Goal: Task Accomplishment & Management: Manage account settings

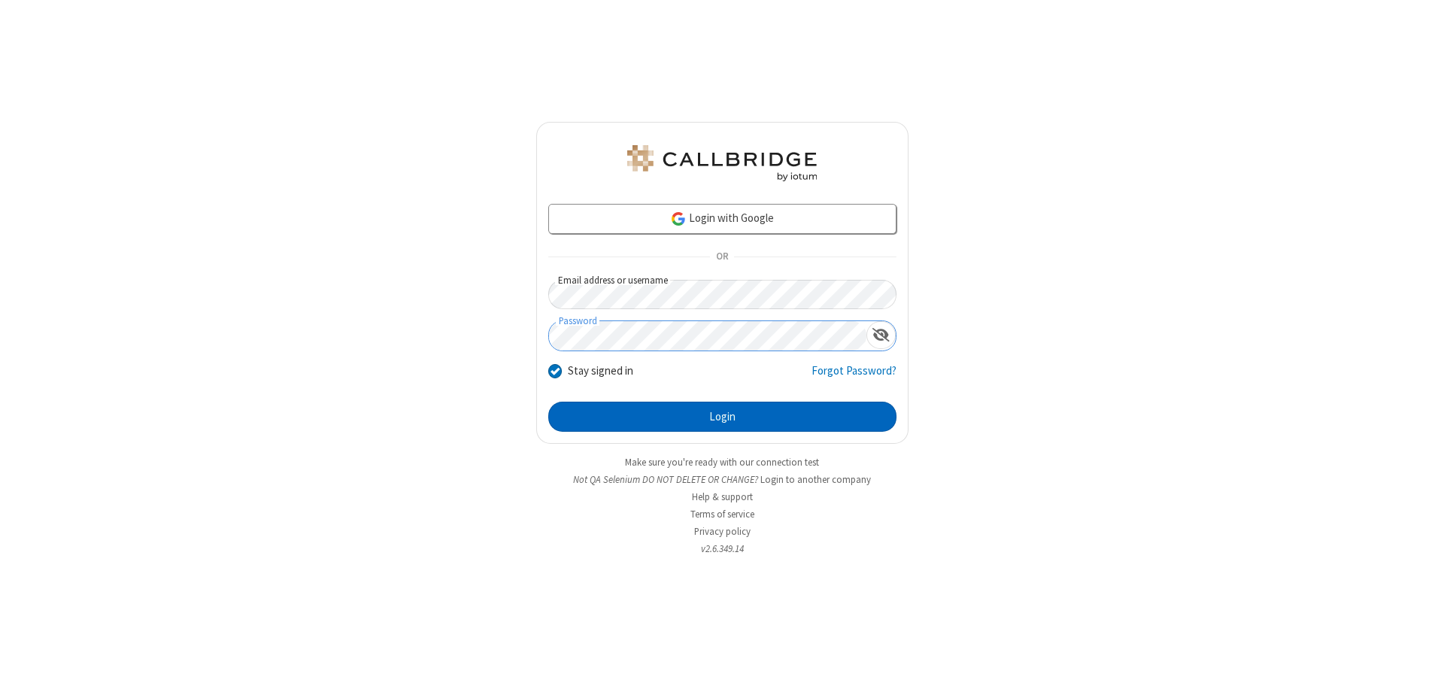
click at [722, 417] on button "Login" at bounding box center [722, 417] width 348 height 30
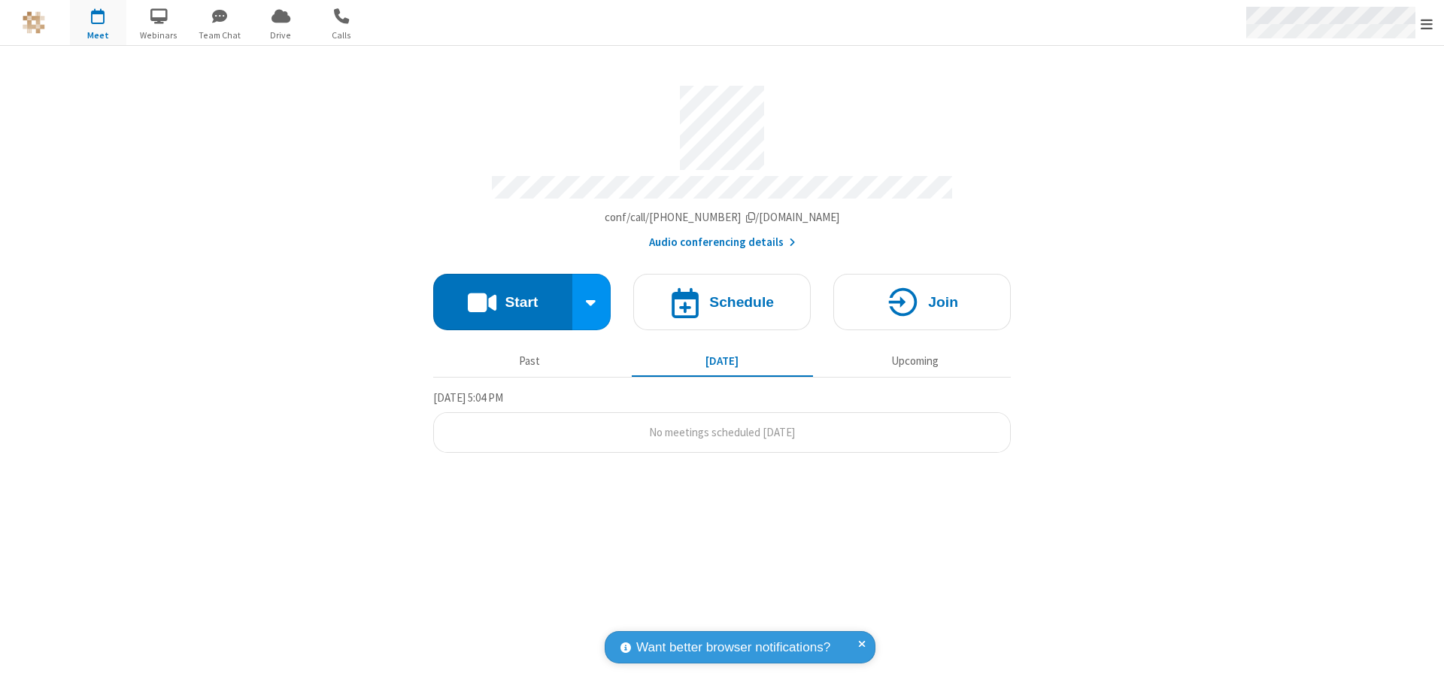
click at [1427, 23] on span "Open menu" at bounding box center [1427, 24] width 12 height 15
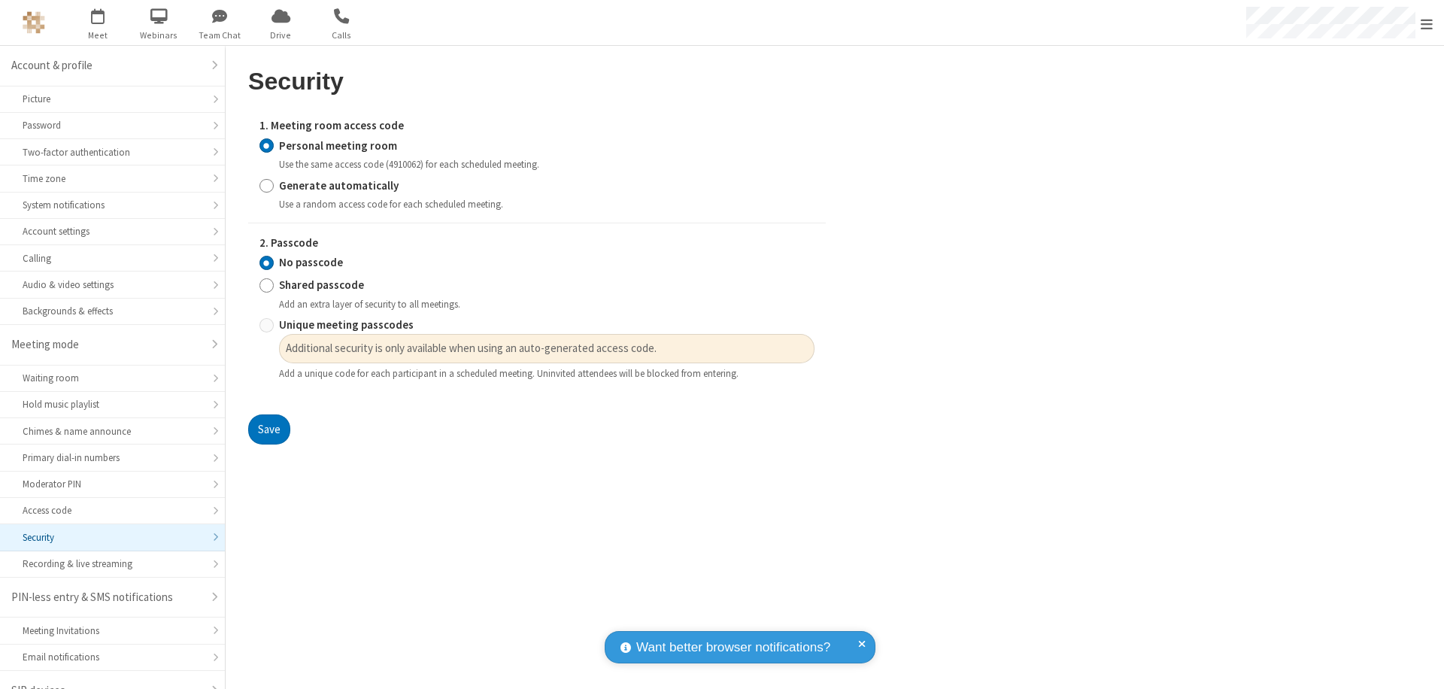
scroll to position [21, 0]
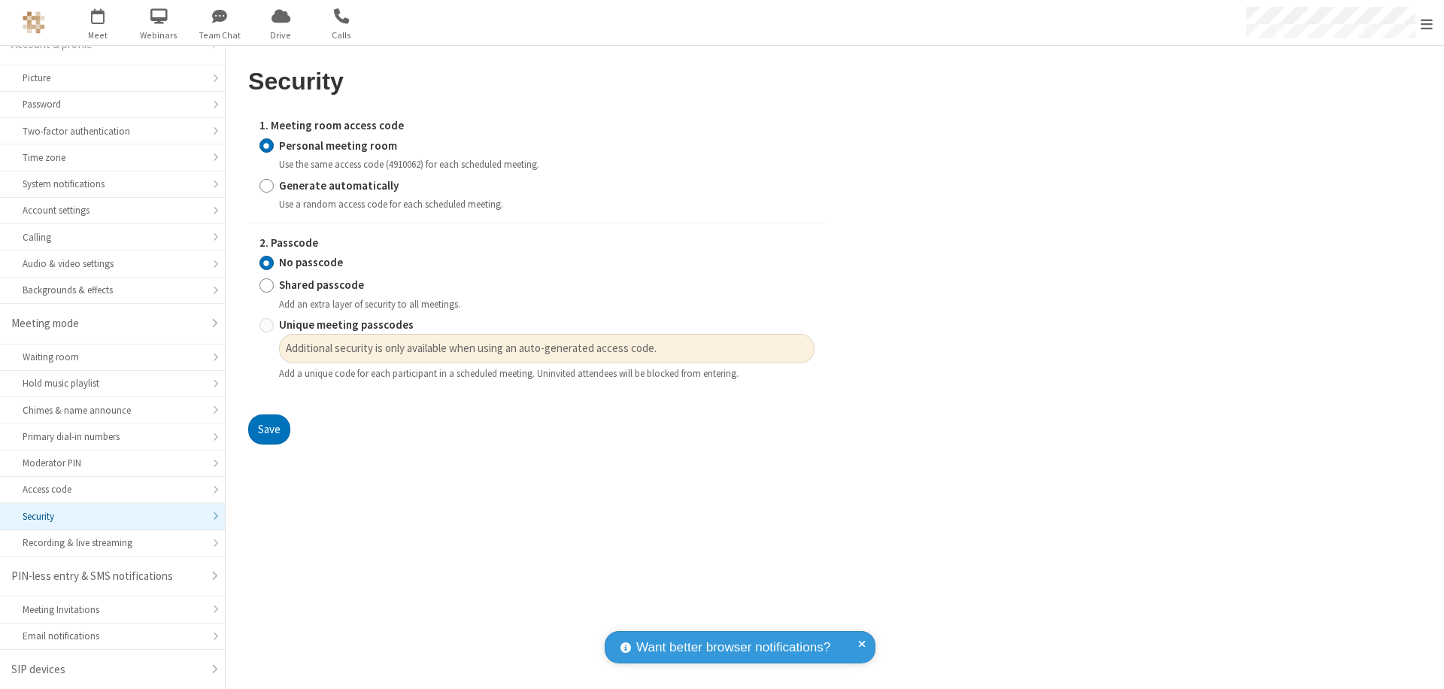
click at [266, 185] on input "Generate automatically" at bounding box center [267, 186] width 14 height 16
radio input "true"
click at [266, 325] on input "Unique meeting passcodes" at bounding box center [267, 325] width 14 height 16
radio input "true"
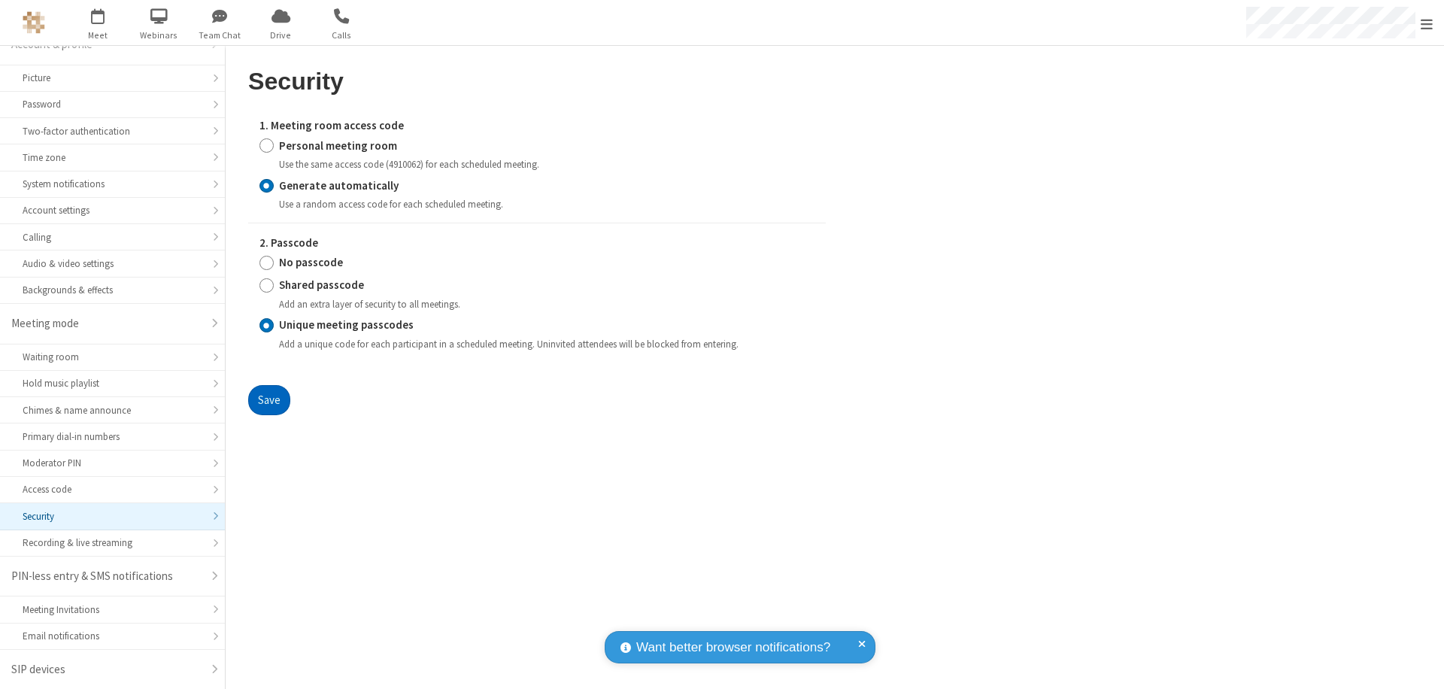
click at [269, 399] on button "Save" at bounding box center [269, 400] width 42 height 30
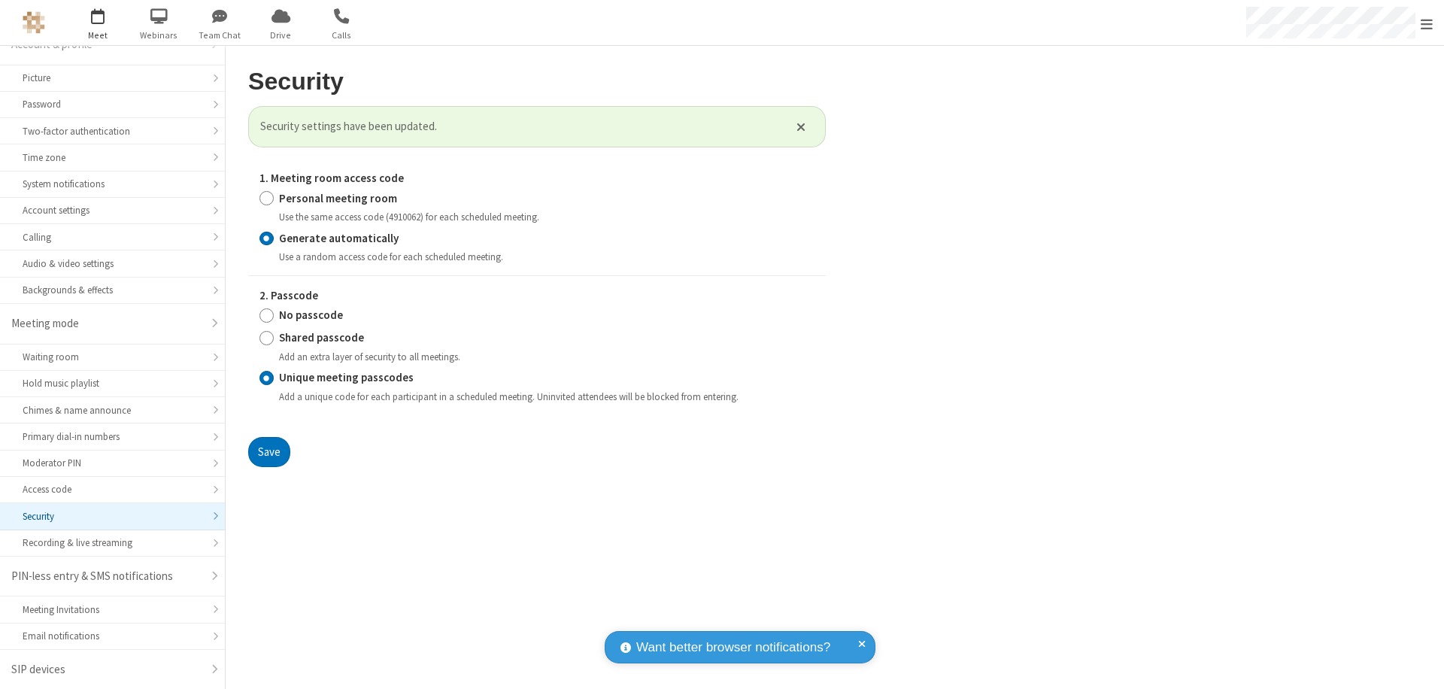
click at [1427, 23] on span "Open menu" at bounding box center [1427, 24] width 12 height 15
click at [98, 23] on span "button" at bounding box center [98, 16] width 56 height 26
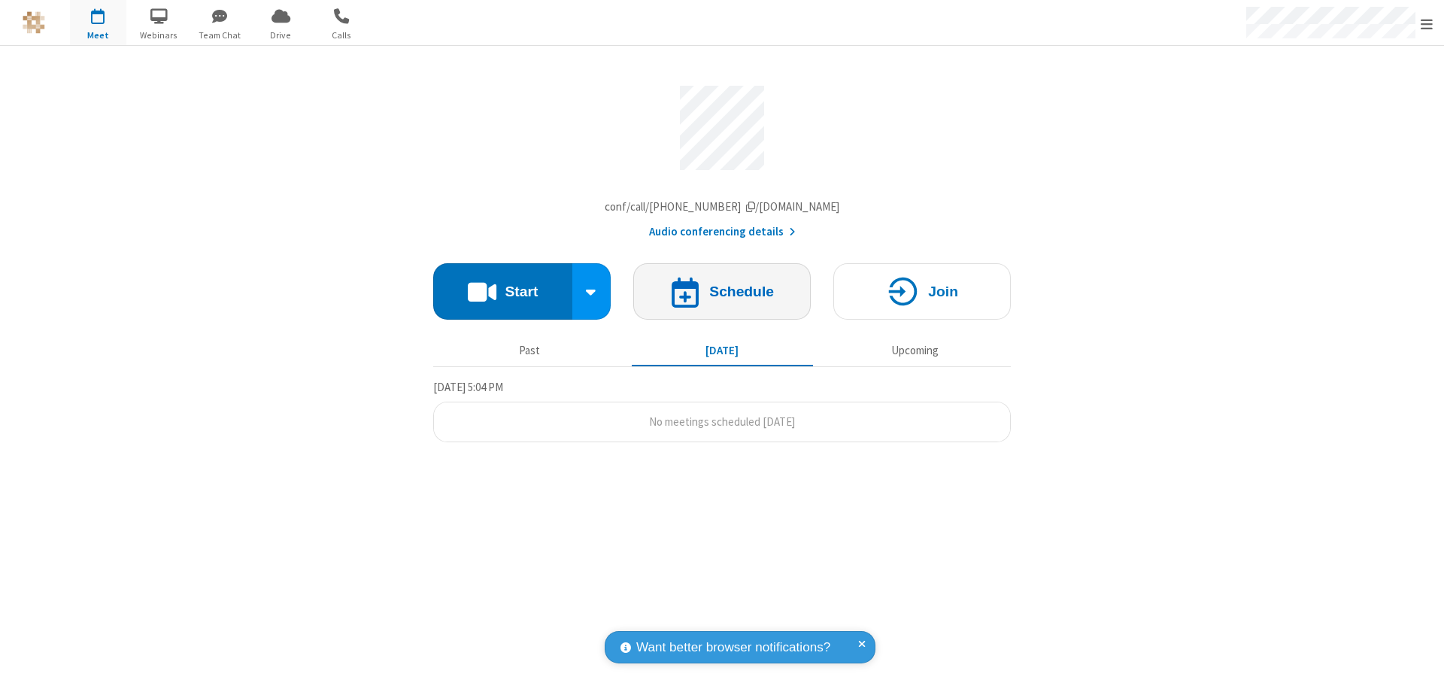
click at [722, 295] on h4 "Schedule" at bounding box center [741, 291] width 65 height 14
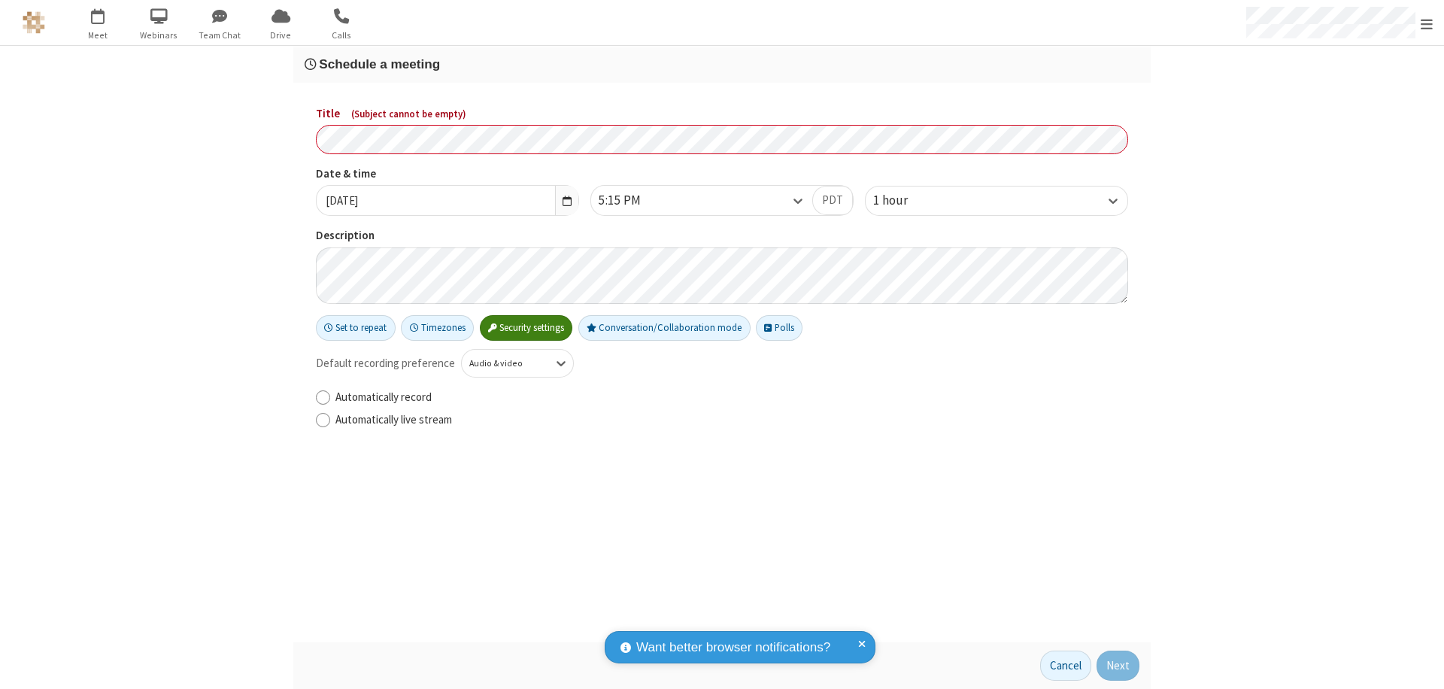
click at [722, 64] on h3 "Schedule a meeting" at bounding box center [722, 64] width 835 height 14
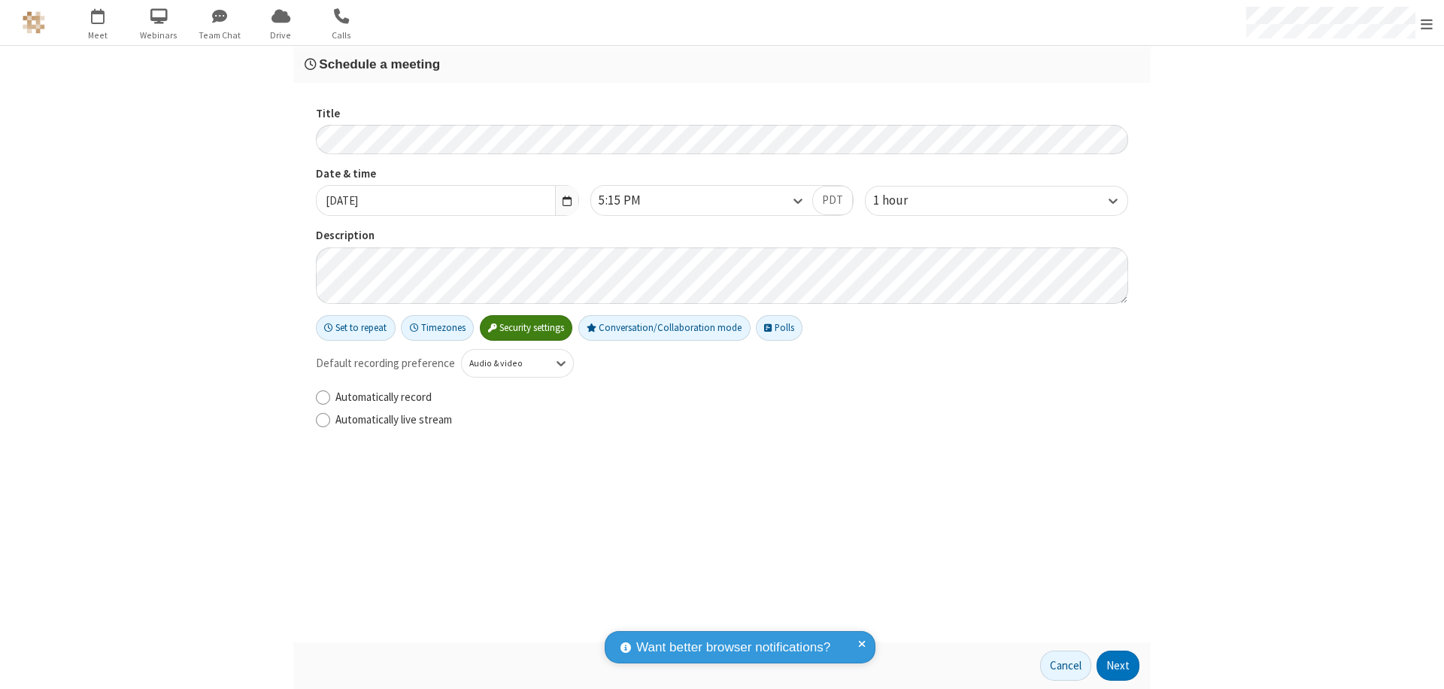
click at [1119, 666] on button "Next" at bounding box center [1118, 666] width 43 height 30
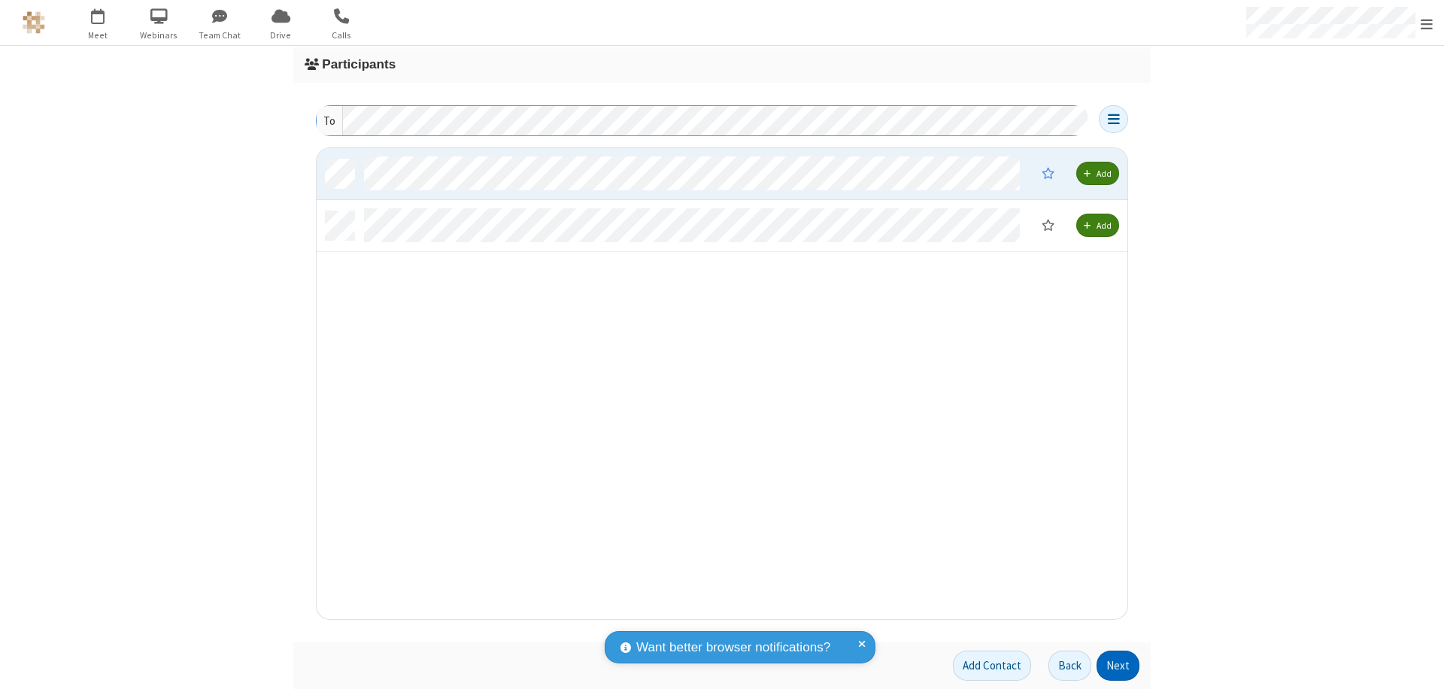
click at [1119, 666] on button "Next" at bounding box center [1118, 666] width 43 height 30
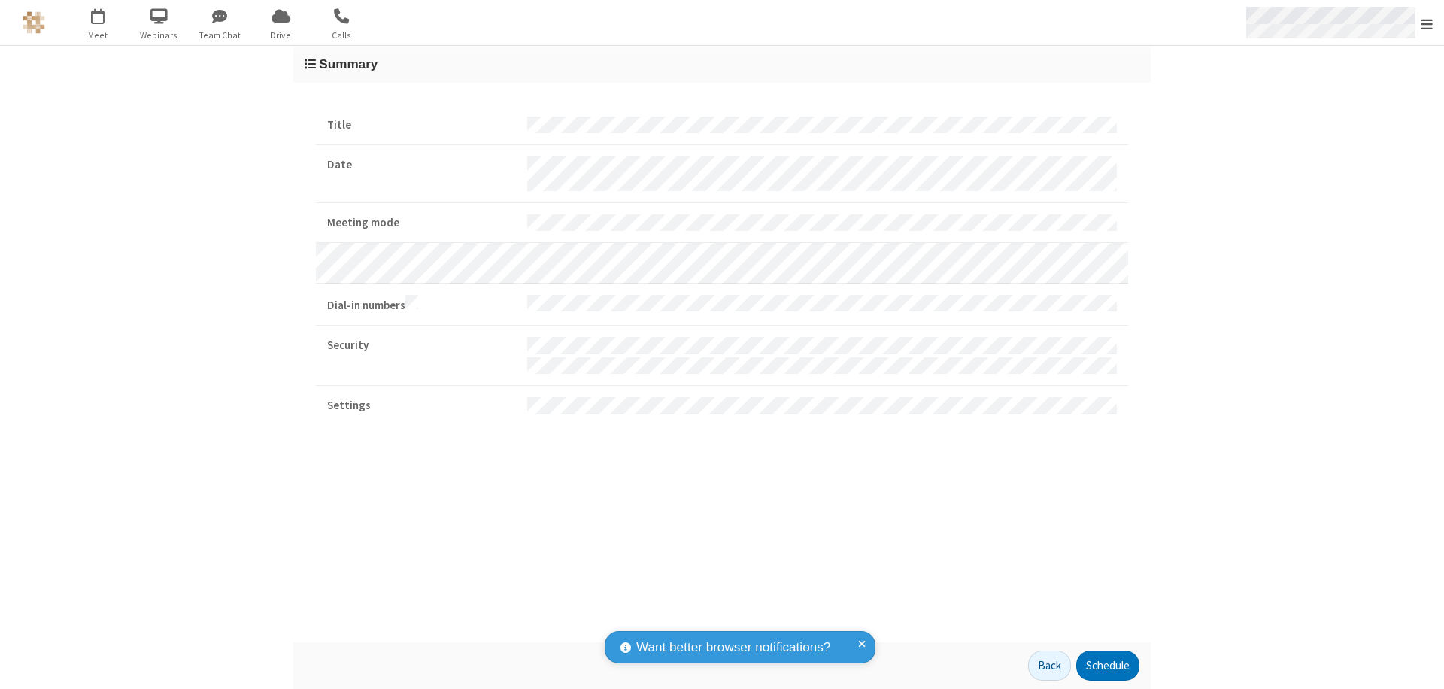
click at [1427, 23] on span "Open menu" at bounding box center [1427, 24] width 12 height 15
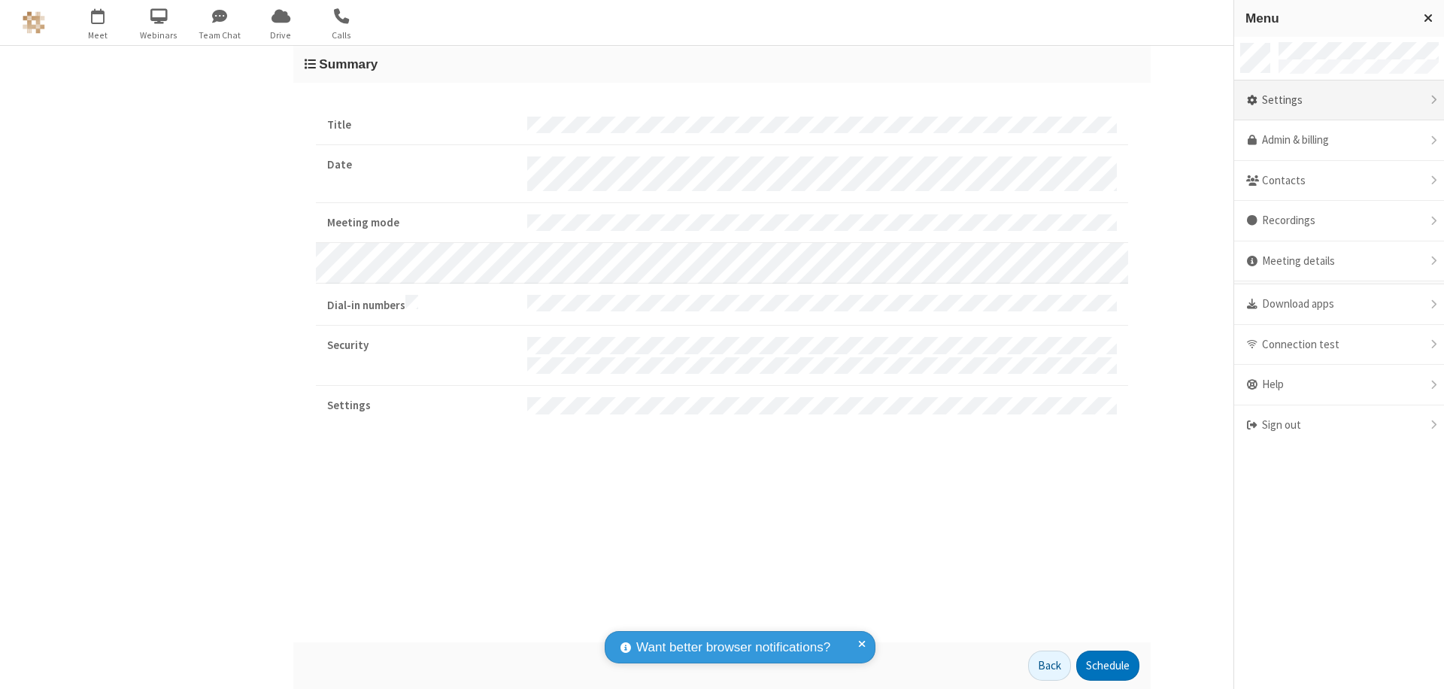
click at [1363, 100] on div "Settings" at bounding box center [1339, 100] width 210 height 41
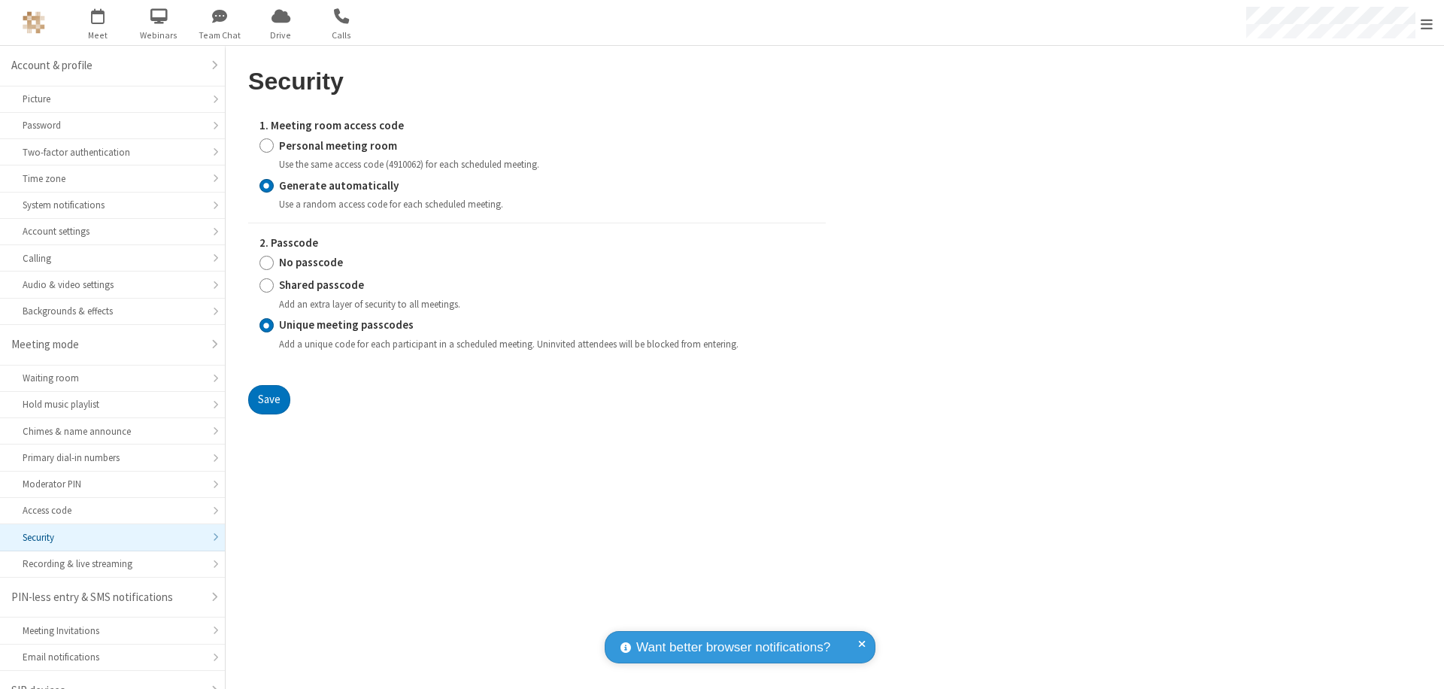
scroll to position [21, 0]
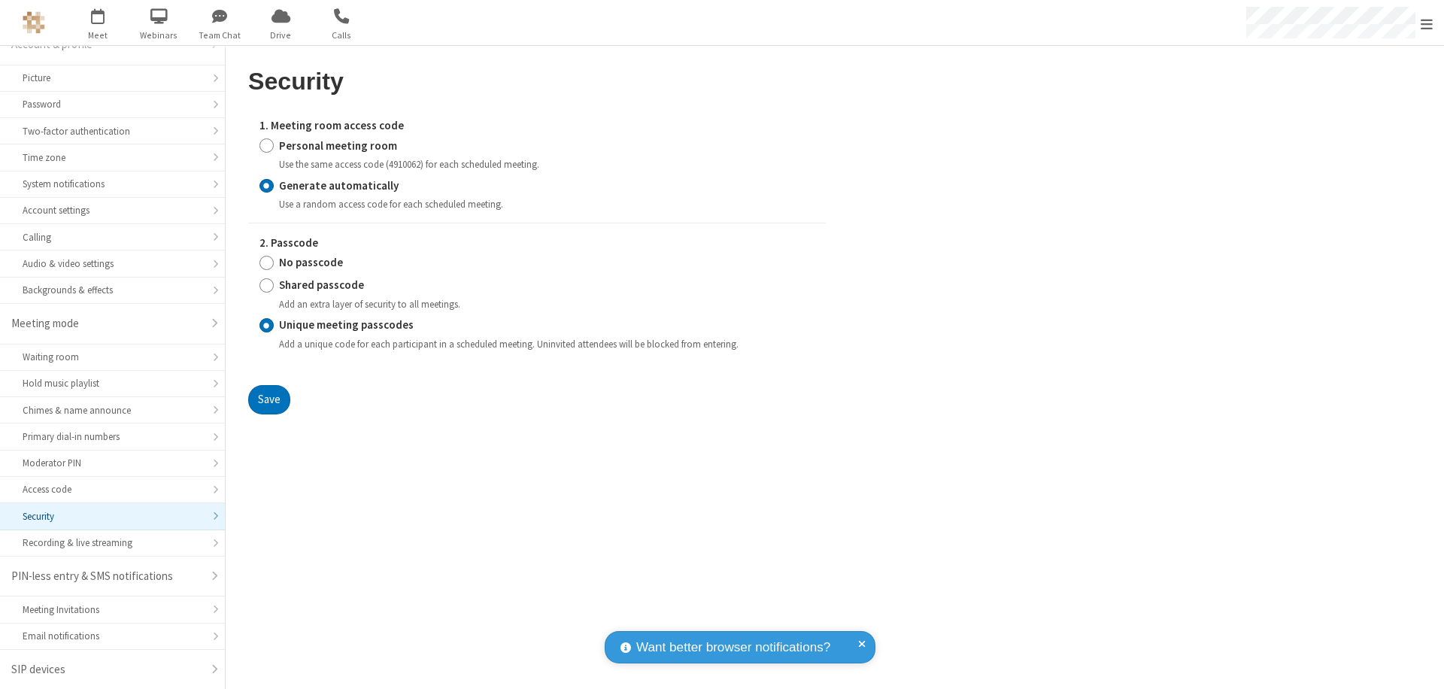
click at [266, 145] on input "Personal meeting room" at bounding box center [267, 146] width 14 height 16
radio input "true"
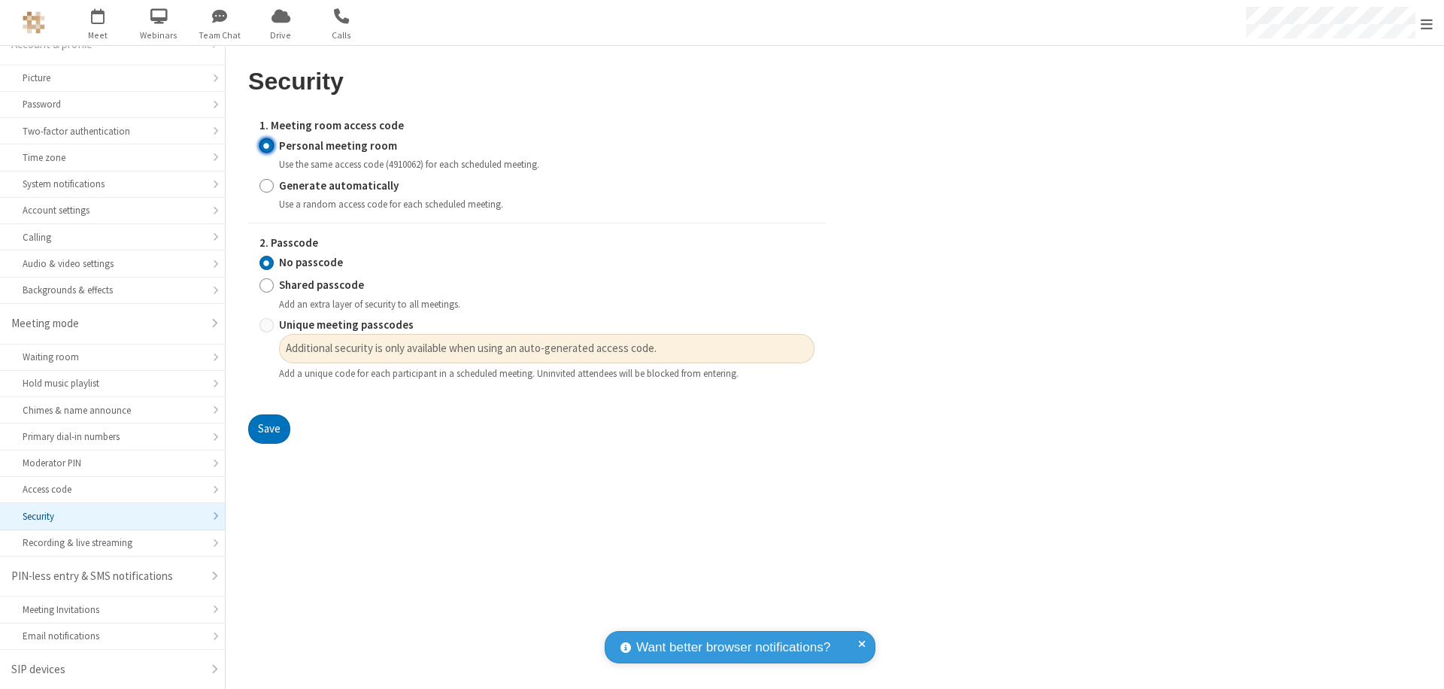
click at [266, 263] on input "No passcode" at bounding box center [267, 263] width 14 height 16
click at [269, 430] on button "Save" at bounding box center [269, 429] width 42 height 30
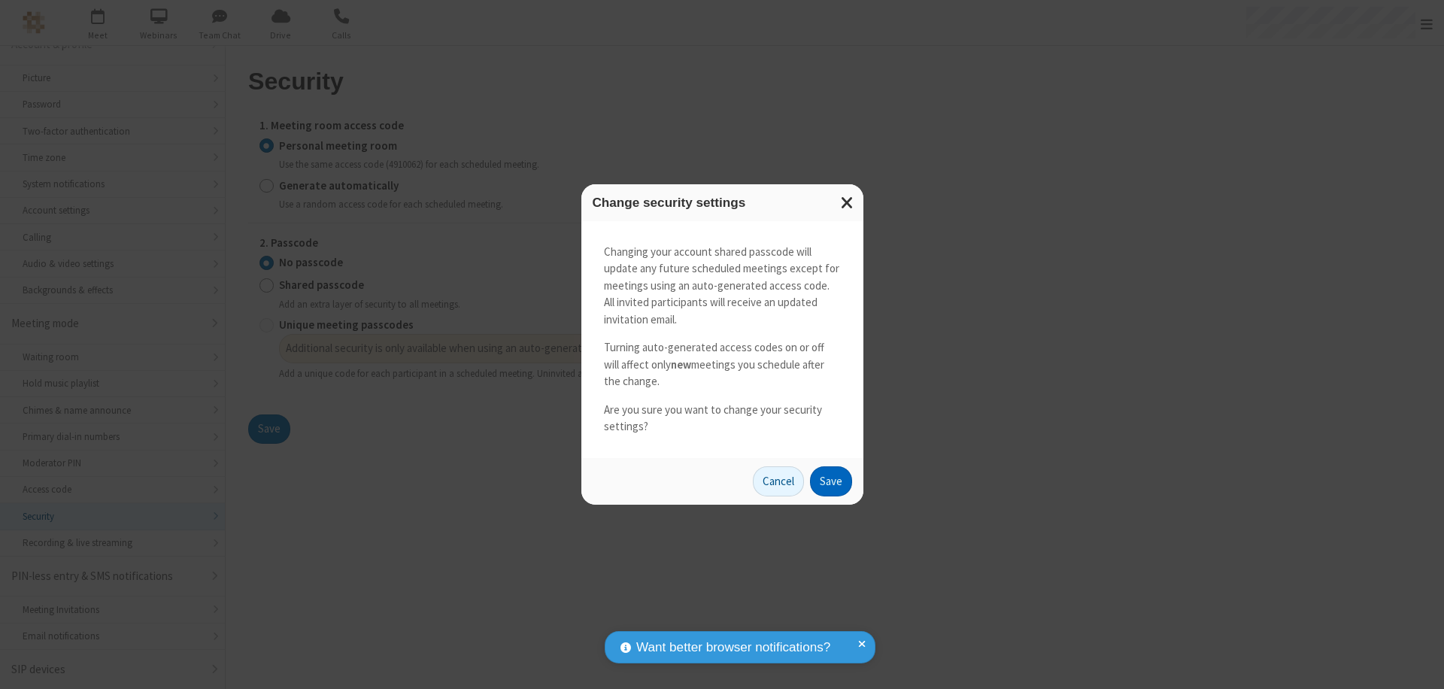
click at [830, 481] on button "Save" at bounding box center [831, 481] width 42 height 30
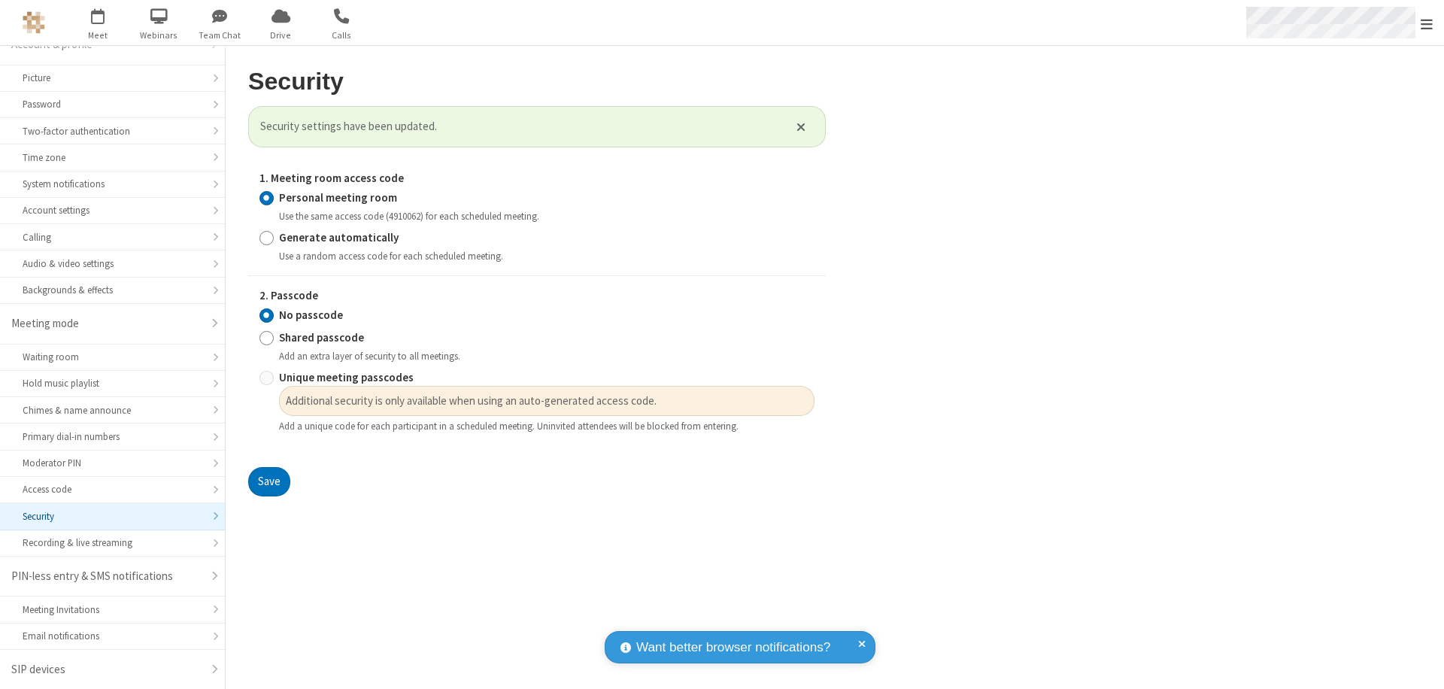
click at [1427, 23] on span "Open menu" at bounding box center [1427, 24] width 12 height 15
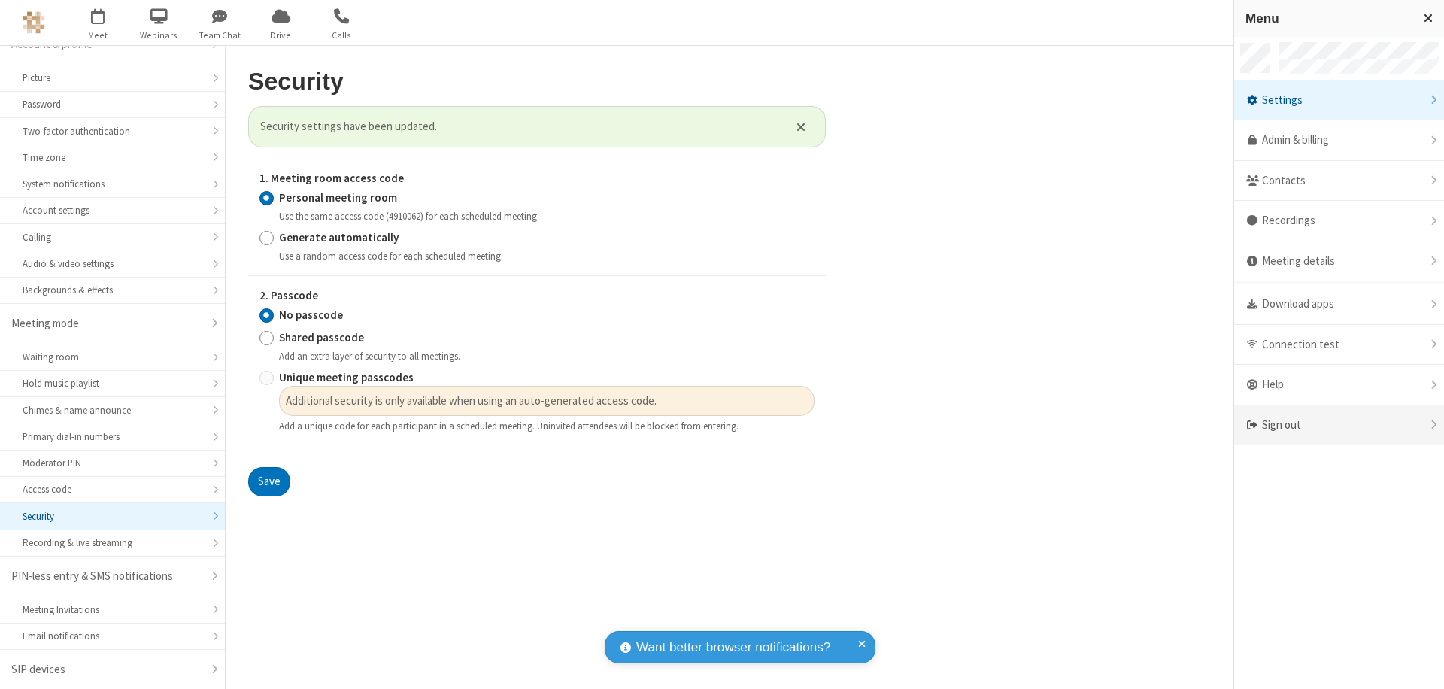
click at [1259, 425] on span at bounding box center [1253, 425] width 14 height 12
